Goal: Find specific page/section: Find specific page/section

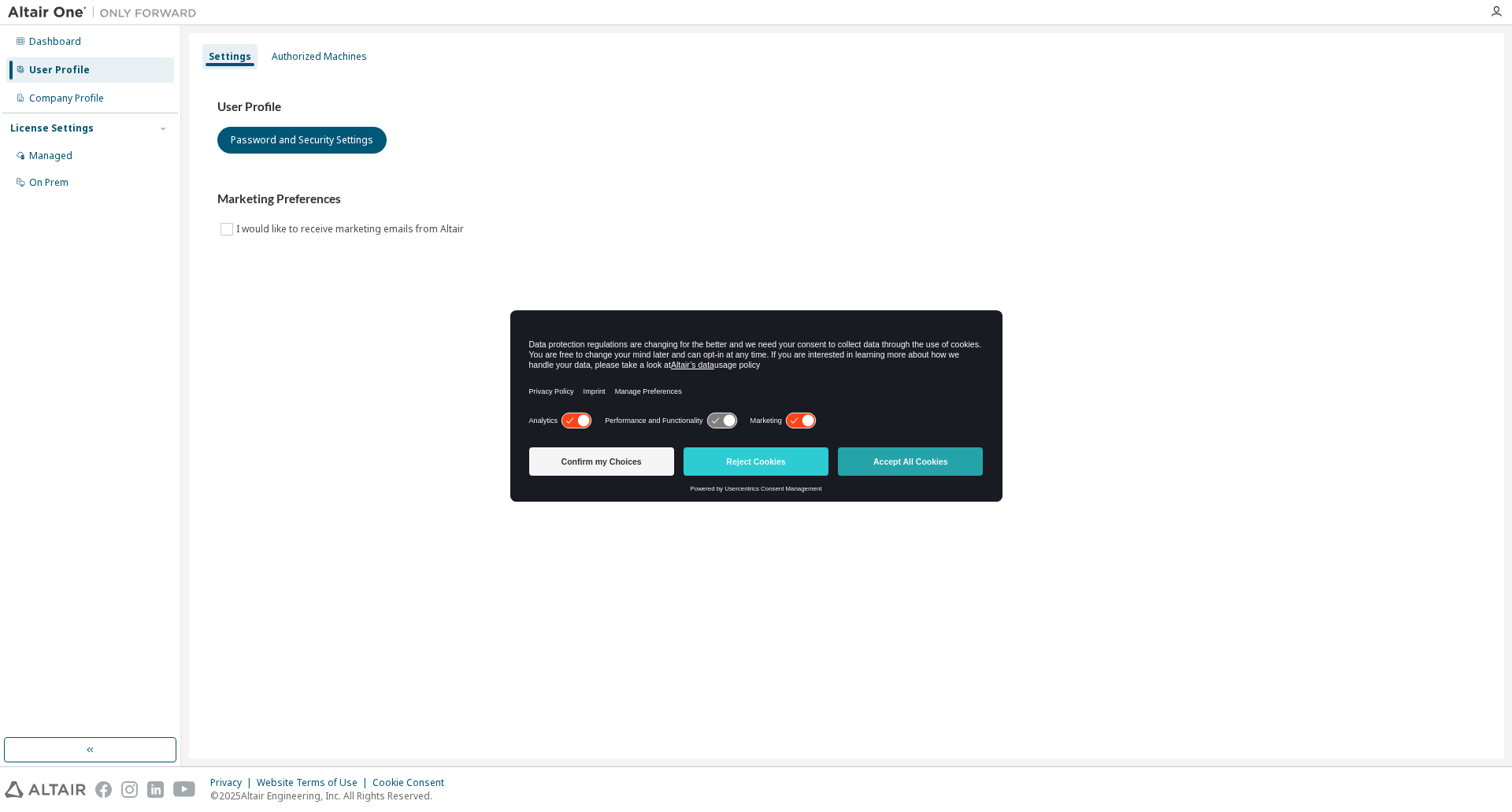
click at [865, 469] on button "Accept All Cookies" at bounding box center [910, 461] width 144 height 28
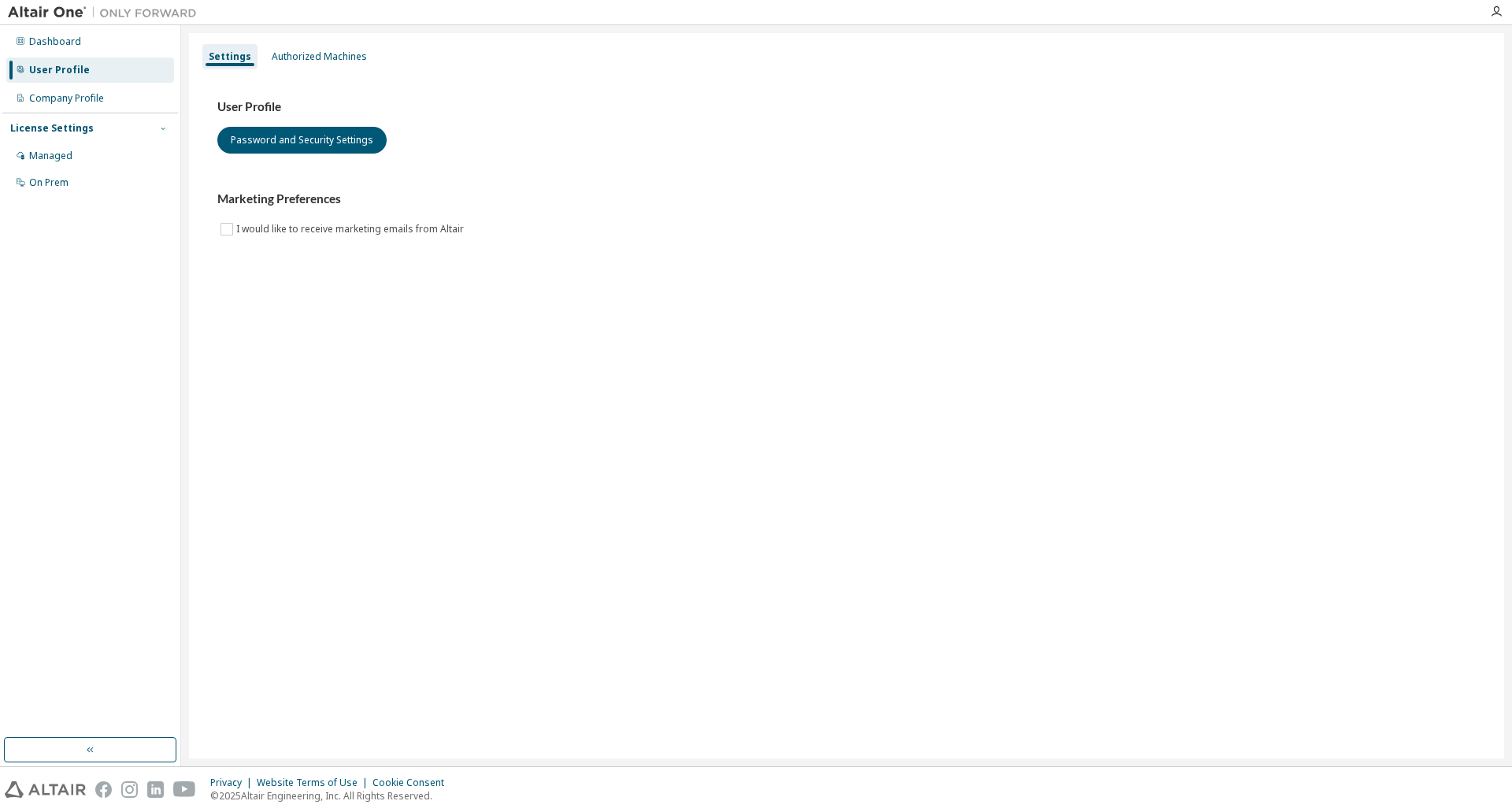
click at [158, 132] on icon "button" at bounding box center [163, 128] width 9 height 9
click at [66, 37] on div "Dashboard" at bounding box center [55, 42] width 52 height 13
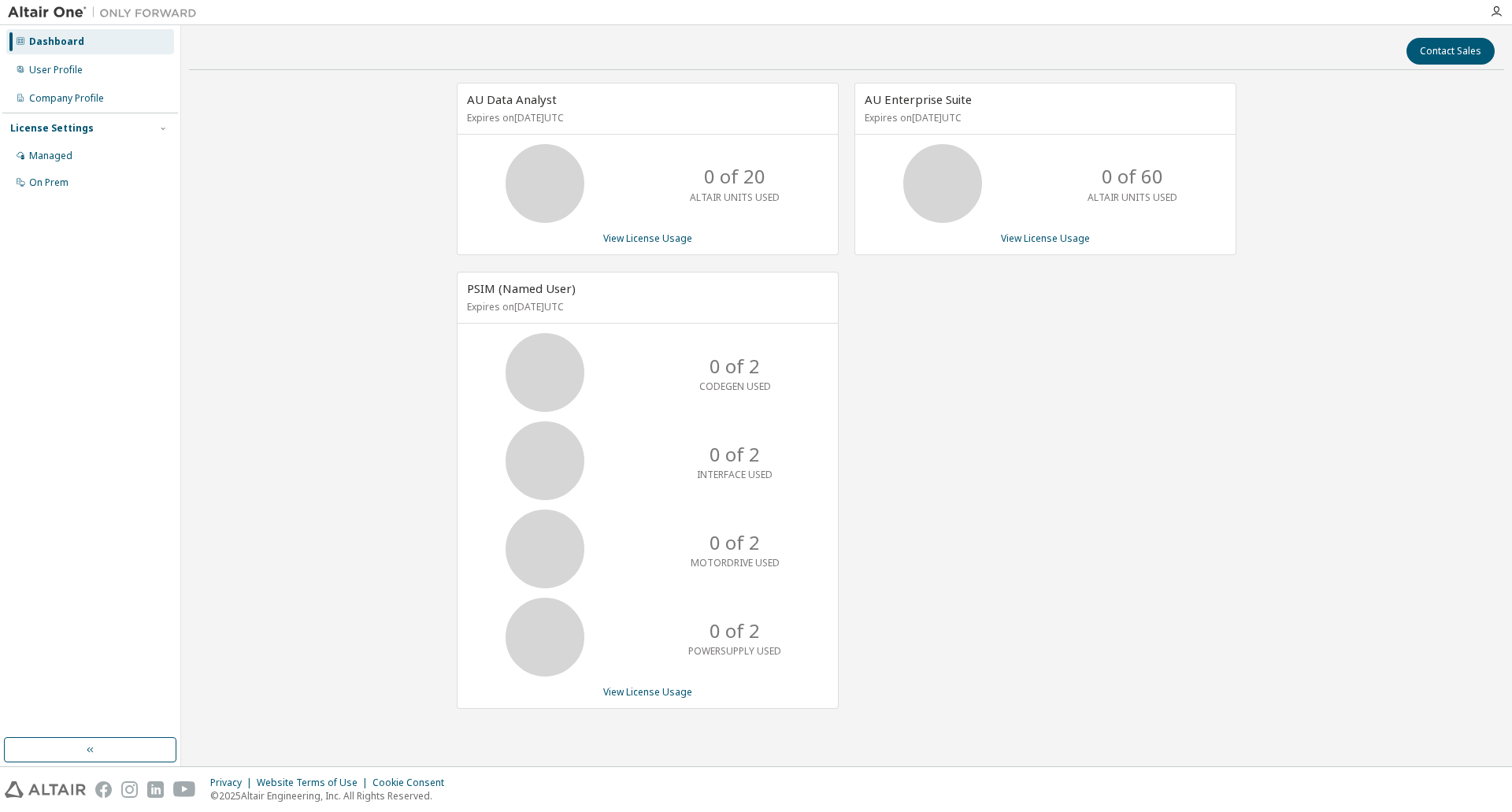
click at [47, 15] on img at bounding box center [106, 12] width 197 height 16
click at [1499, 13] on icon "button" at bounding box center [1496, 12] width 13 height 13
